Goal: Task Accomplishment & Management: Manage account settings

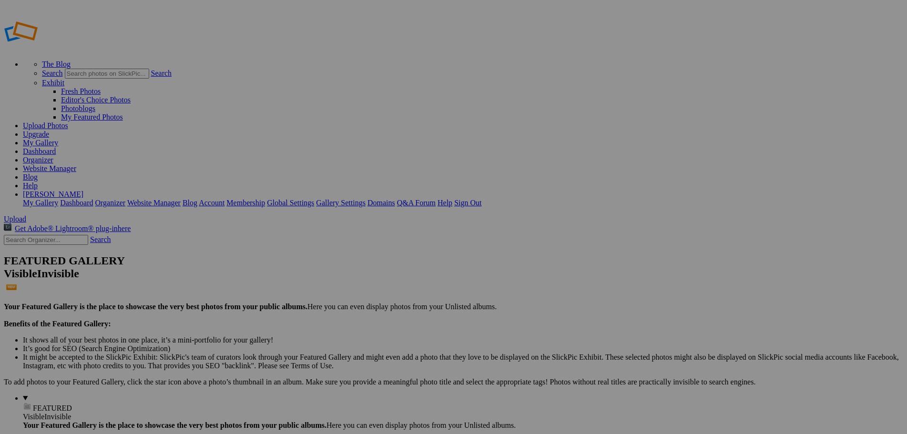
drag, startPoint x: 196, startPoint y: 149, endPoint x: 382, endPoint y: 227, distance: 201.5
click at [382, 230] on input "2" at bounding box center [380, 235] width 104 height 10
type input "2007Aspect2Slides"
click at [369, 265] on span "Create" at bounding box center [359, 269] width 20 height 8
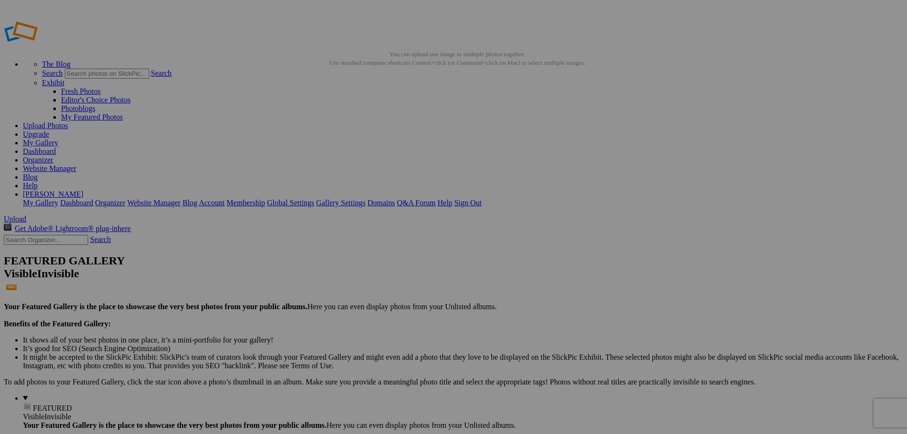
type input "2007Aspect2Slides"
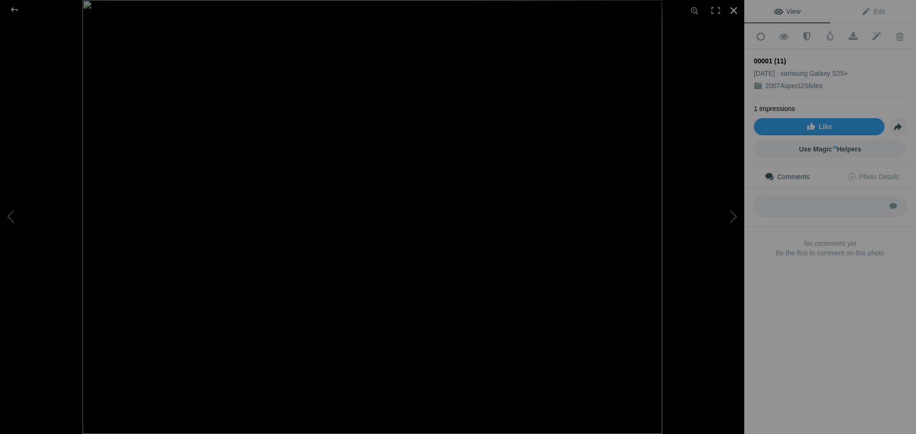
click at [732, 6] on div at bounding box center [733, 10] width 21 height 21
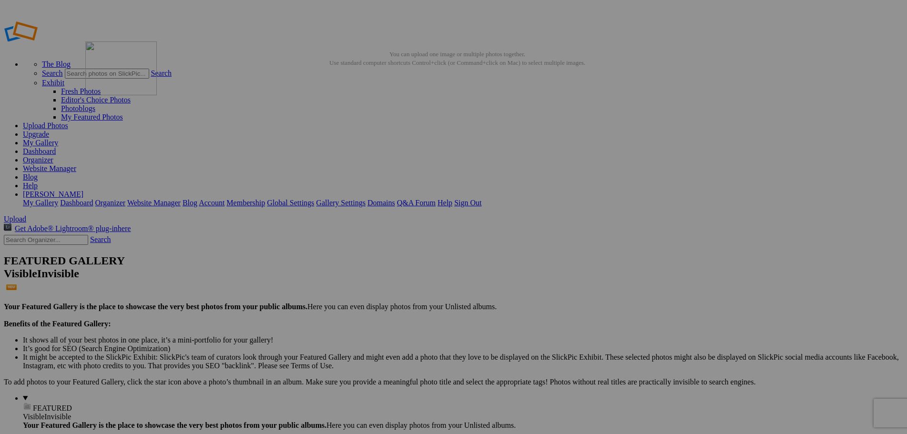
drag, startPoint x: 355, startPoint y: 278, endPoint x: 223, endPoint y: 110, distance: 214.0
drag, startPoint x: 350, startPoint y: 278, endPoint x: 418, endPoint y: 118, distance: 174.6
drag, startPoint x: 269, startPoint y: 271, endPoint x: 520, endPoint y: 117, distance: 295.0
click at [671, 141] on img at bounding box center [690, 143] width 72 height 54
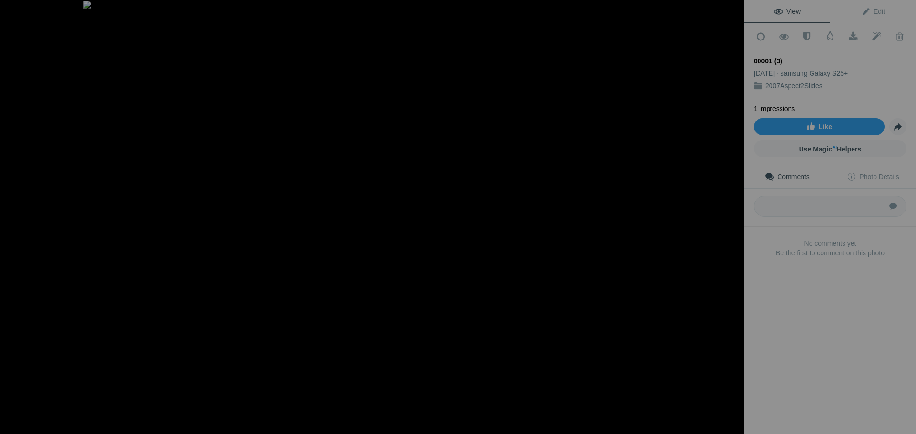
click at [734, 7] on div at bounding box center [733, 10] width 21 height 21
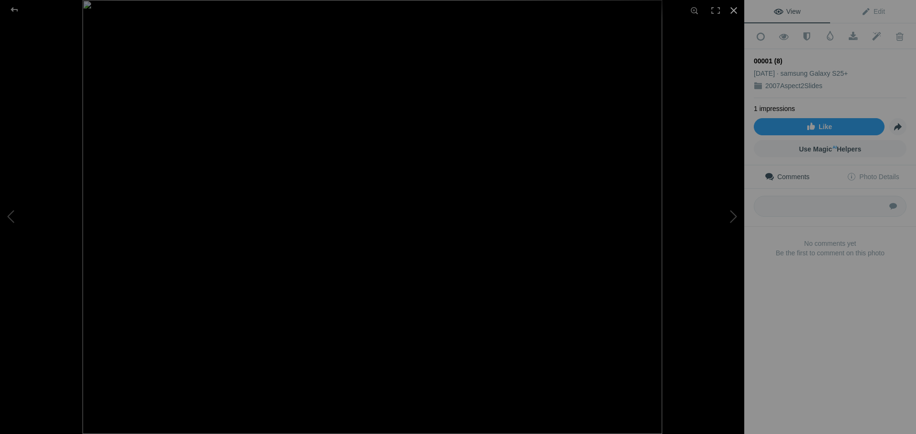
click at [736, 11] on div at bounding box center [733, 10] width 21 height 21
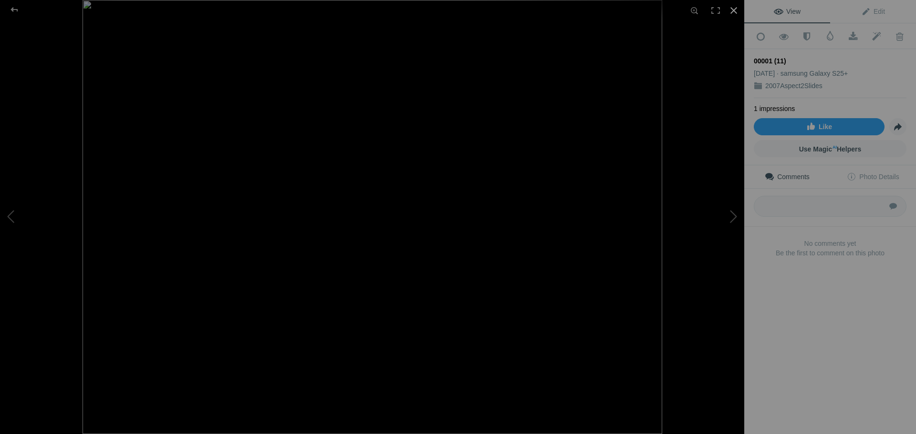
click at [734, 12] on div at bounding box center [733, 10] width 21 height 21
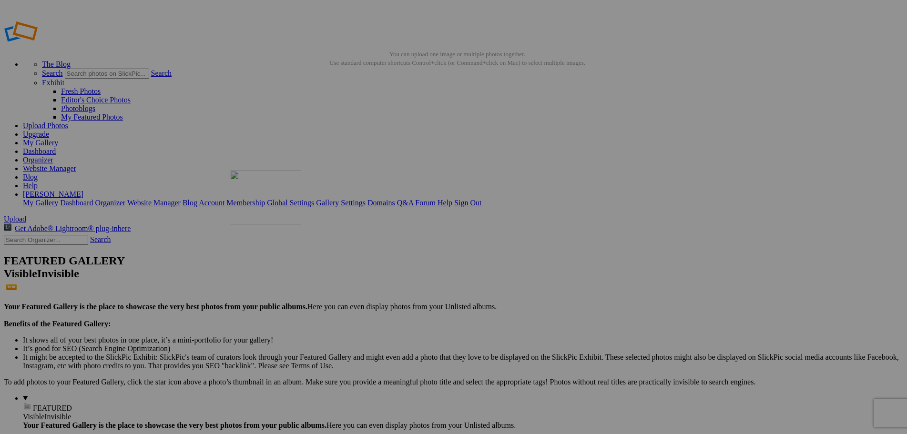
drag, startPoint x: 278, startPoint y: 131, endPoint x: 367, endPoint y: 239, distance: 140.3
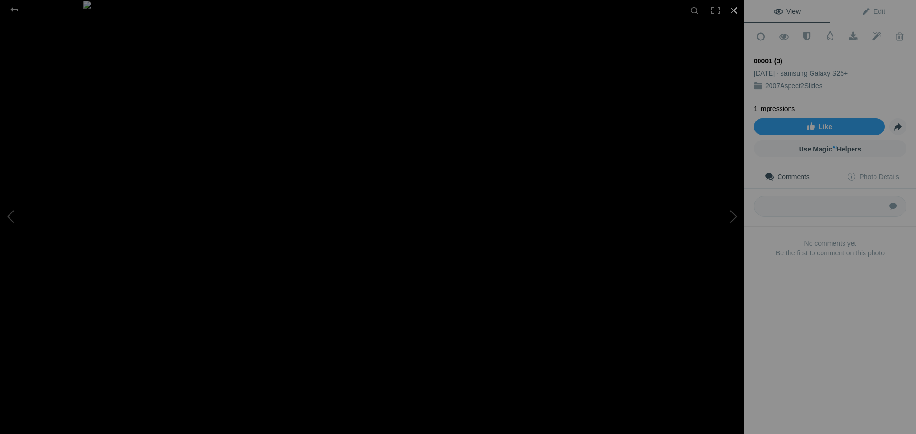
click at [732, 8] on div at bounding box center [733, 10] width 21 height 21
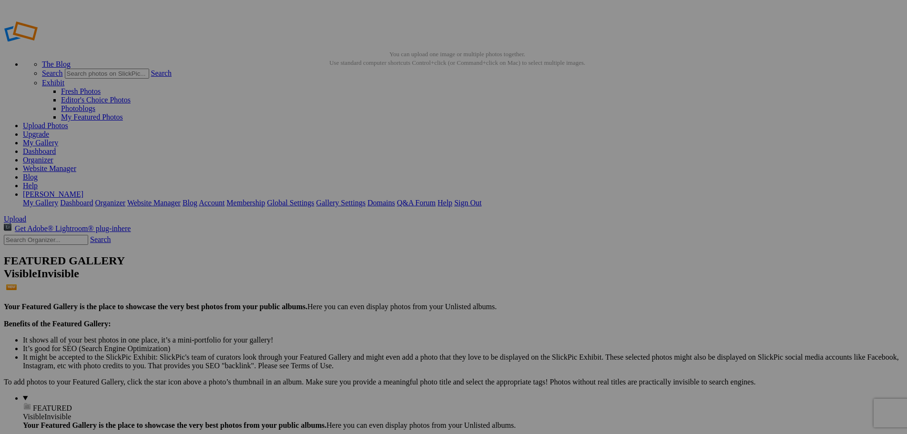
drag, startPoint x: 379, startPoint y: 149, endPoint x: 577, endPoint y: 210, distance: 207.1
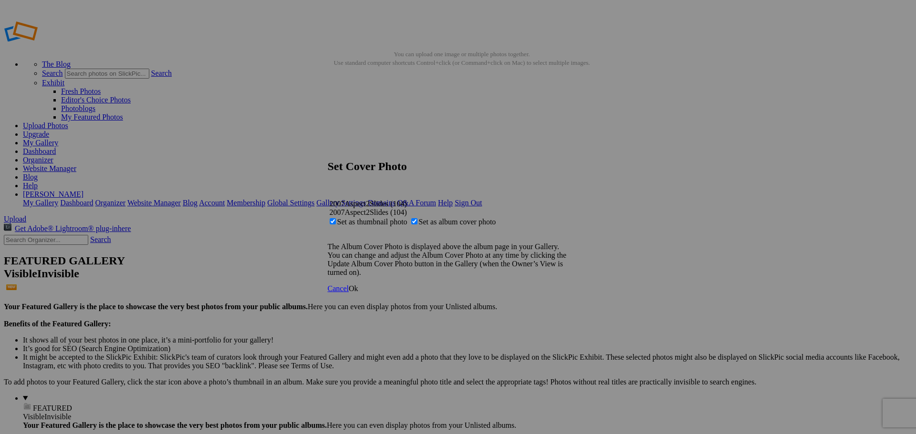
click at [358, 293] on link "Ok" at bounding box center [354, 289] width 10 height 8
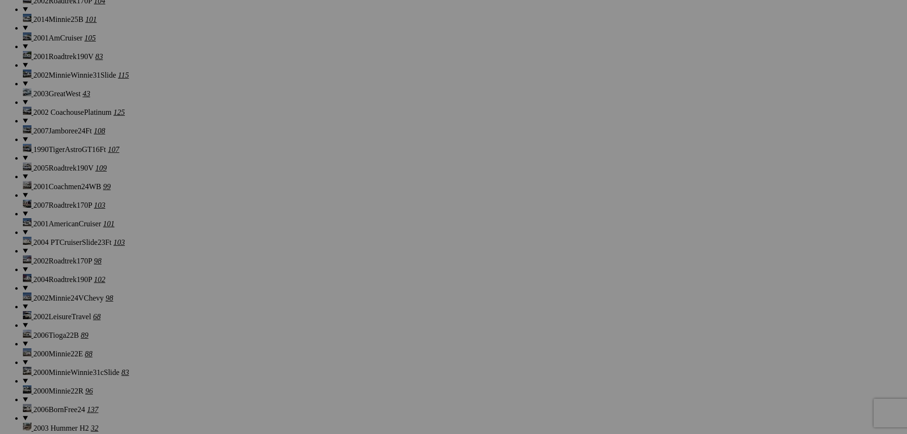
scroll to position [1554, 0]
